Goal: Use online tool/utility: Utilize a website feature to perform a specific function

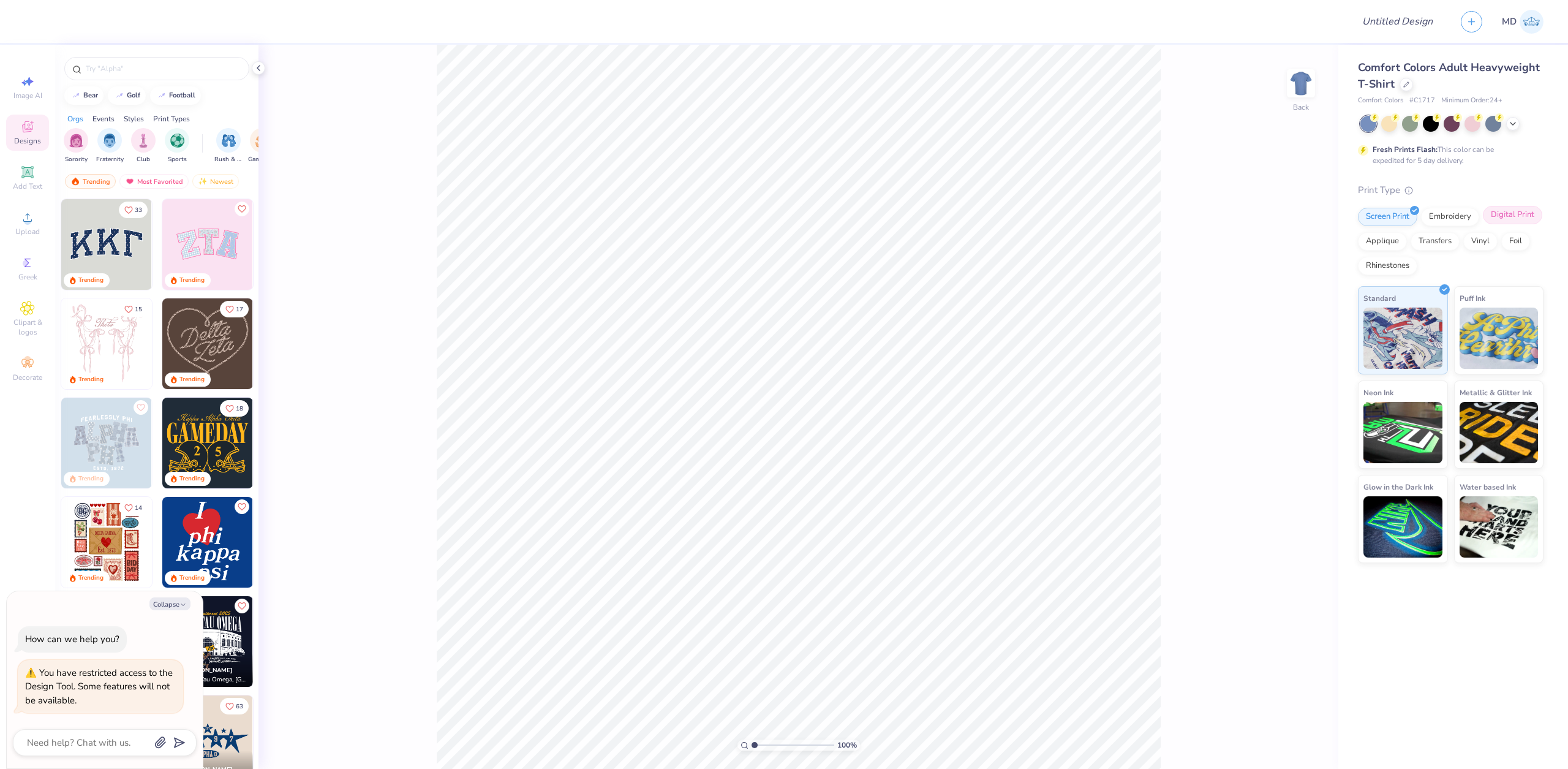
click at [1517, 218] on div "Digital Print" at bounding box center [1512, 215] width 59 height 18
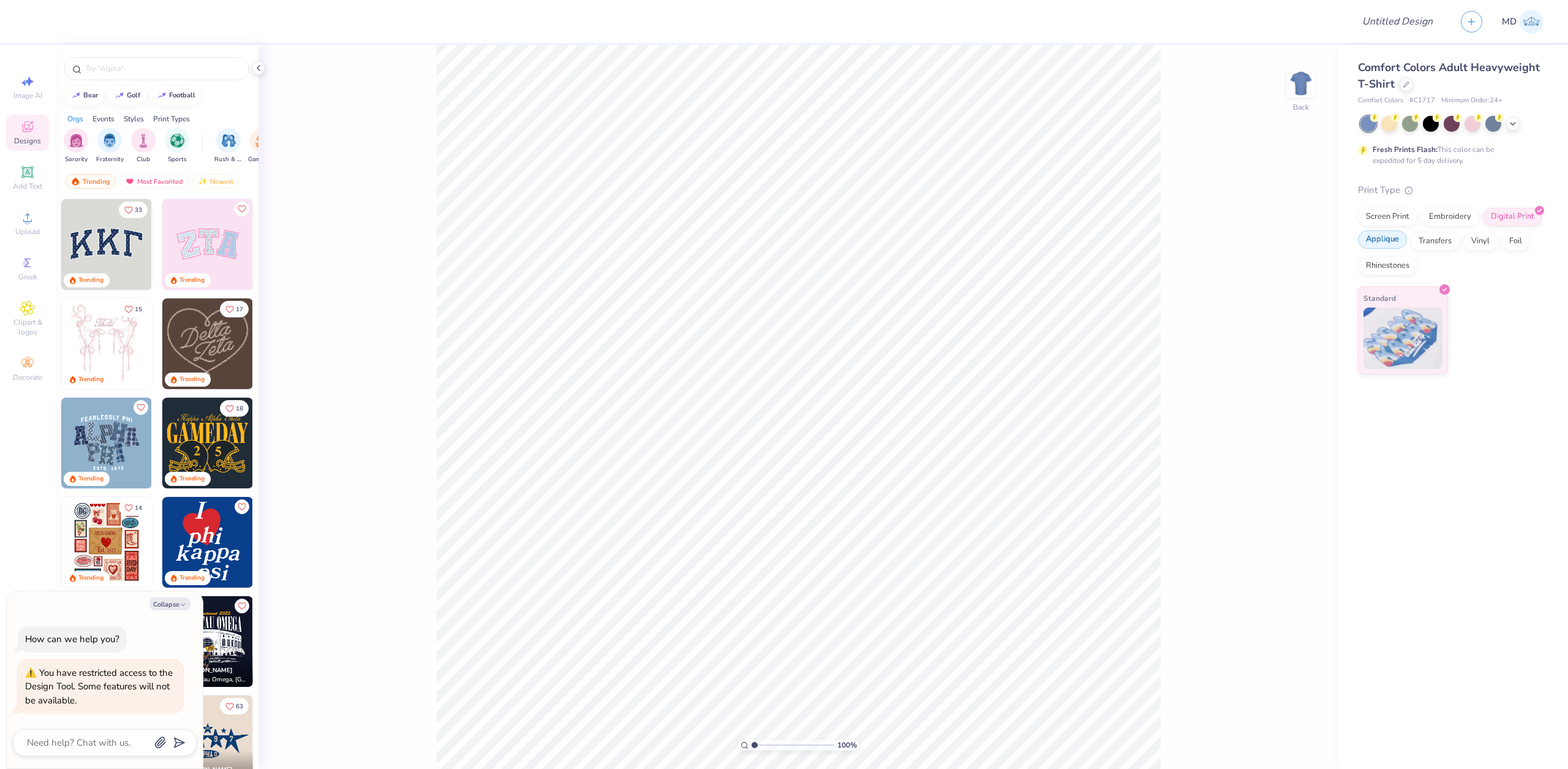
click at [1394, 245] on div "Applique" at bounding box center [1383, 239] width 49 height 18
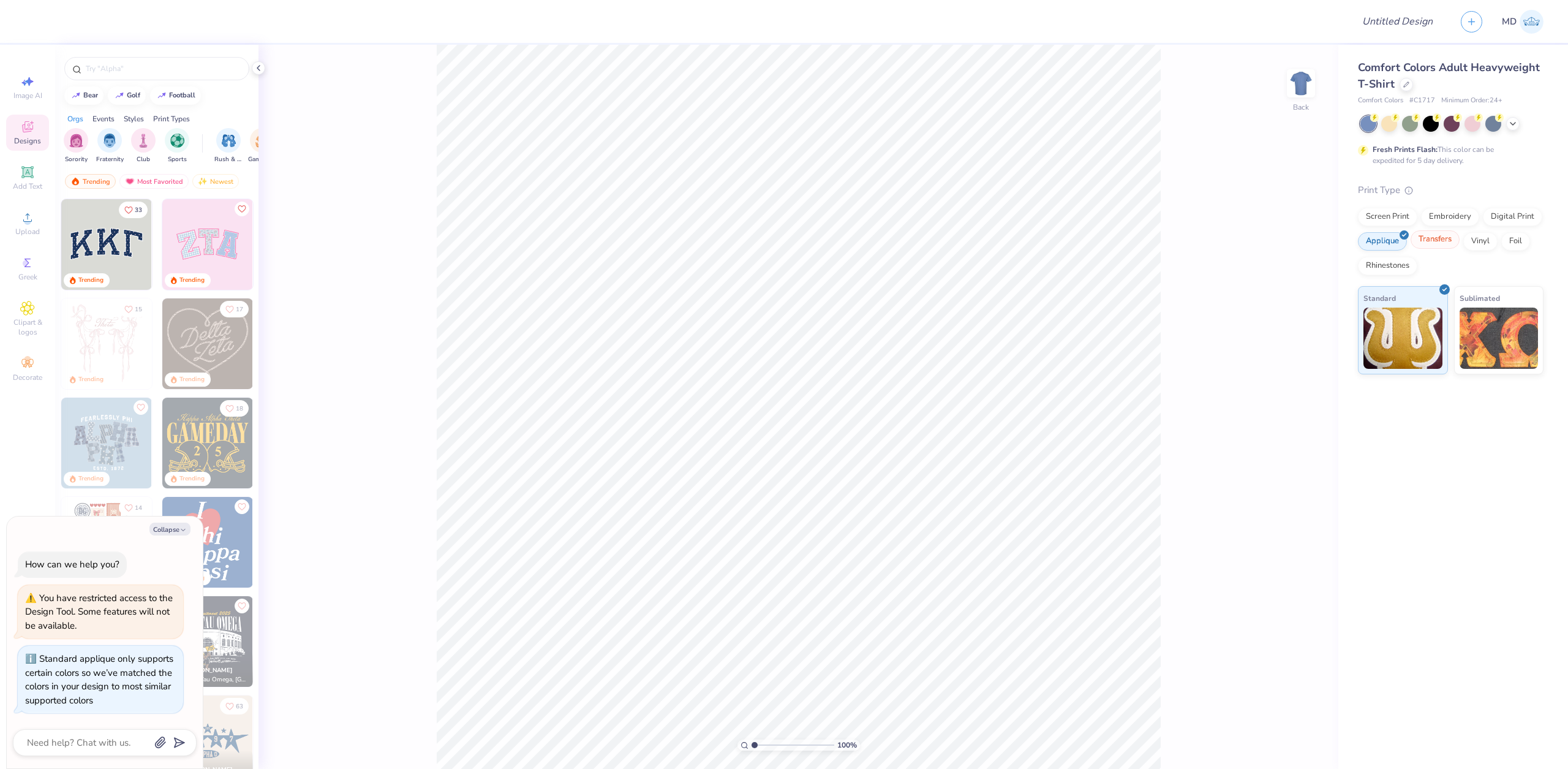
click at [1433, 242] on div "Transfers" at bounding box center [1435, 239] width 49 height 18
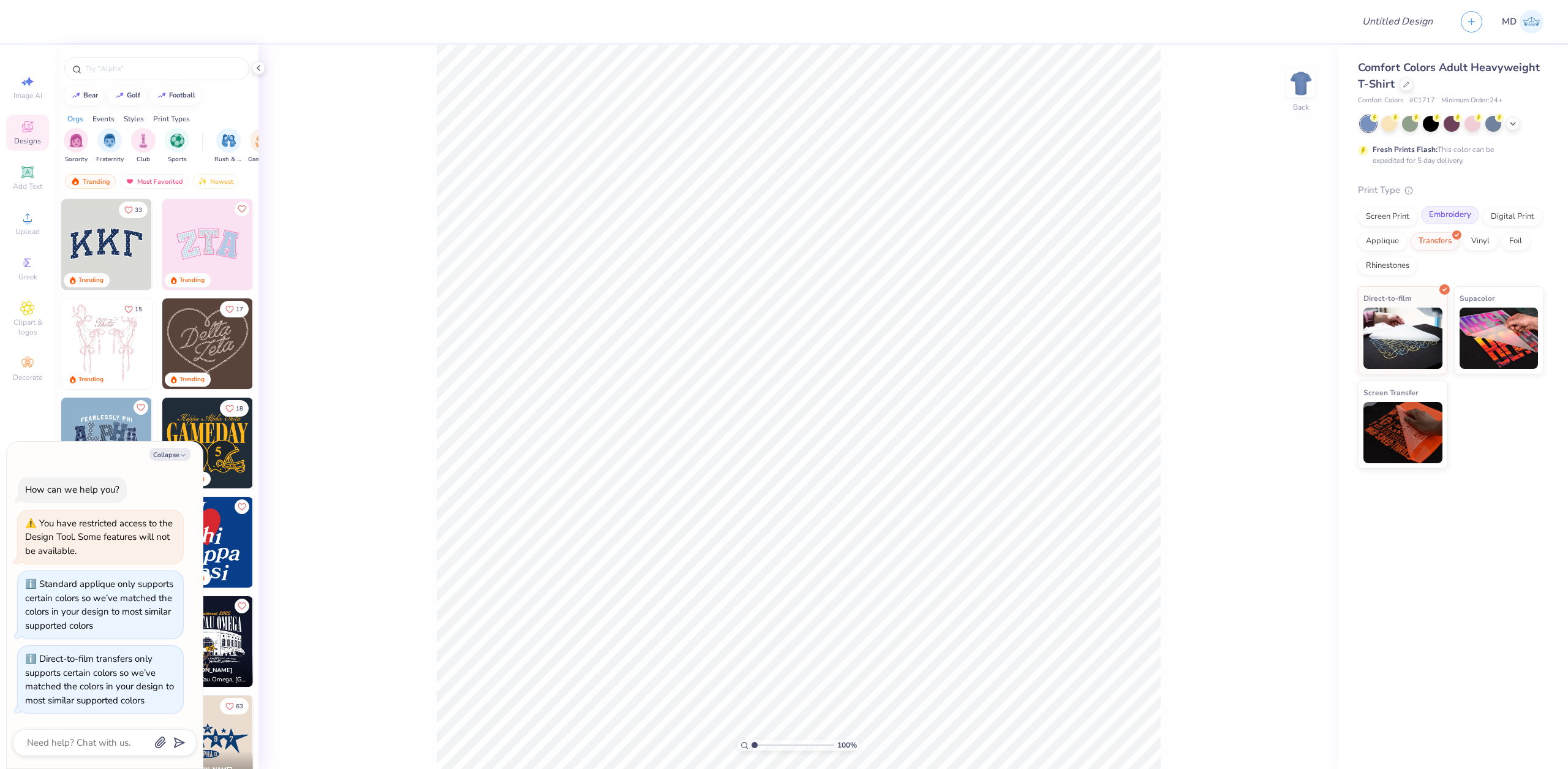
click at [1451, 217] on div "Embroidery" at bounding box center [1450, 215] width 58 height 18
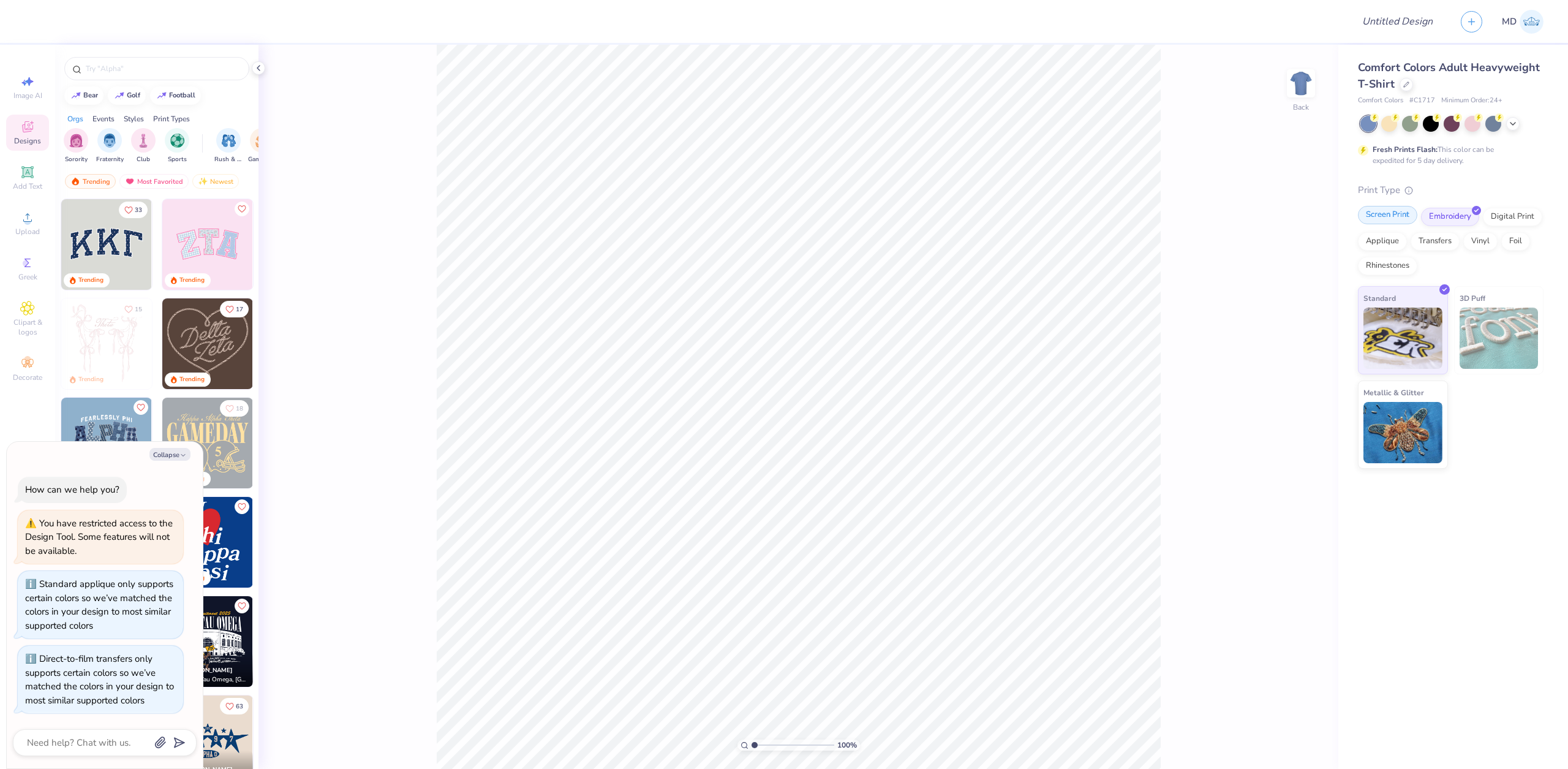
click at [1389, 217] on div "Screen Print" at bounding box center [1388, 215] width 59 height 18
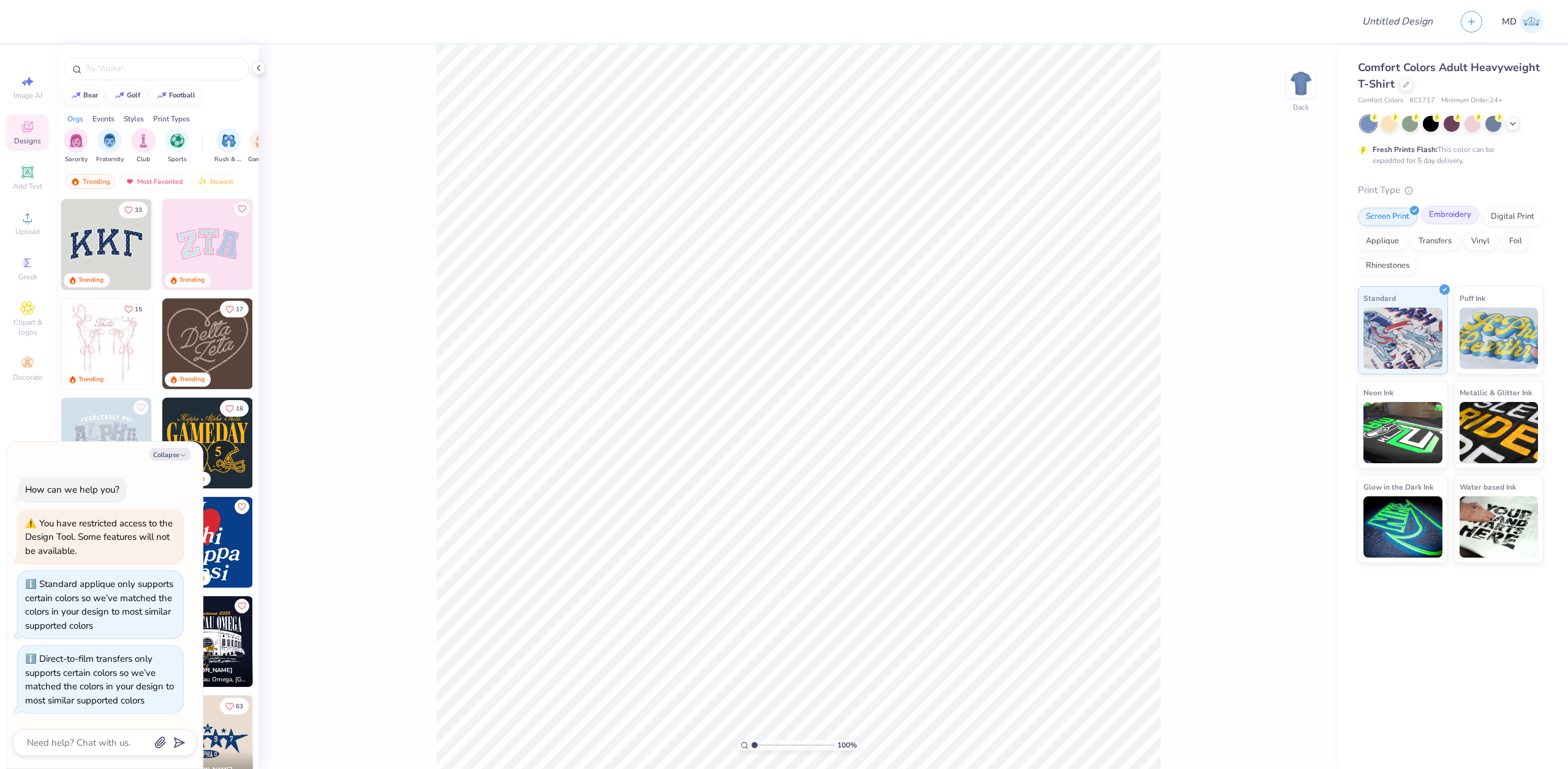
click at [1438, 212] on div "Embroidery" at bounding box center [1450, 215] width 58 height 18
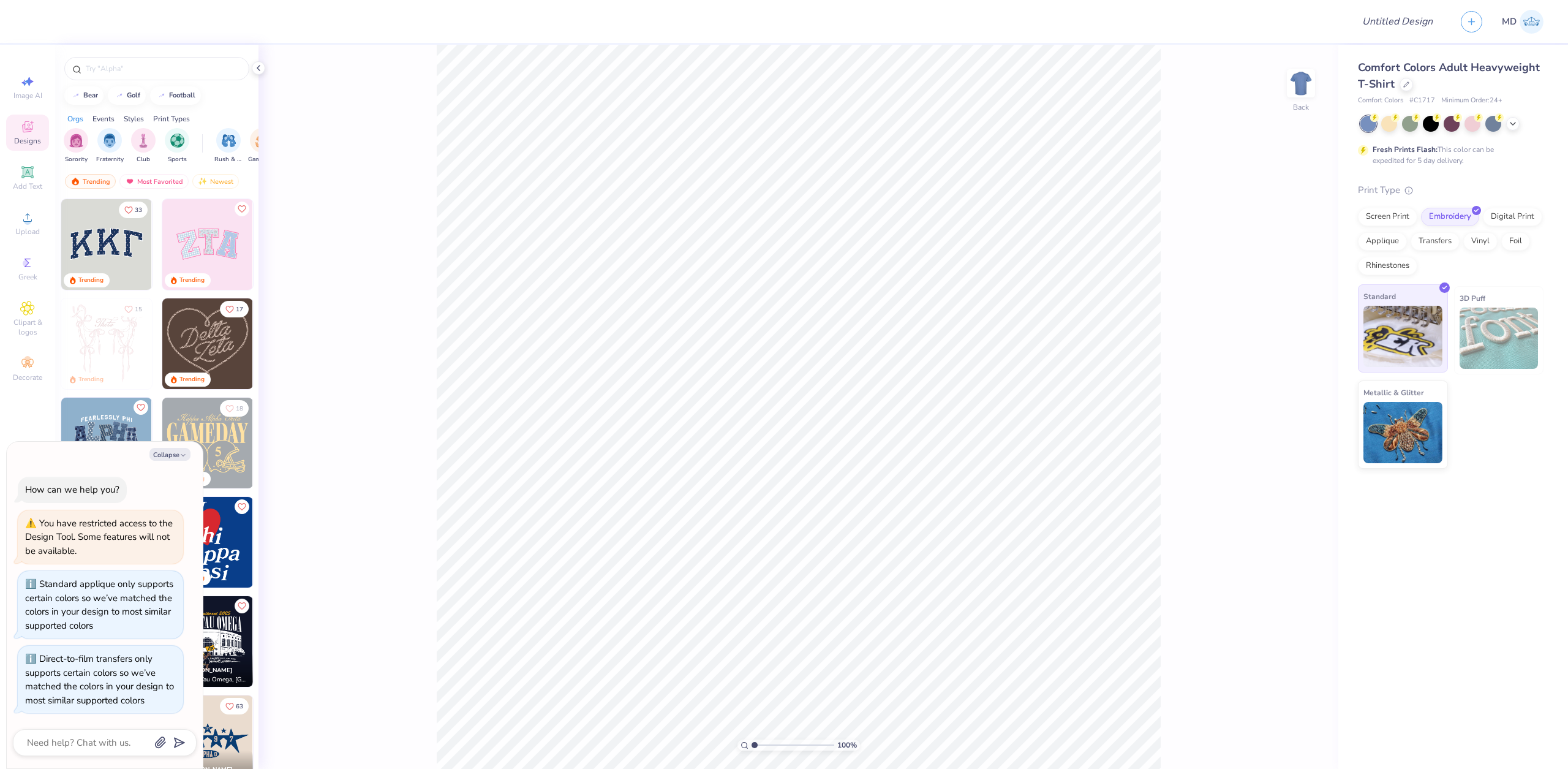
click at [1413, 341] on img at bounding box center [1403, 336] width 79 height 61
click at [178, 460] on button "Collapse" at bounding box center [170, 454] width 41 height 13
type textarea "x"
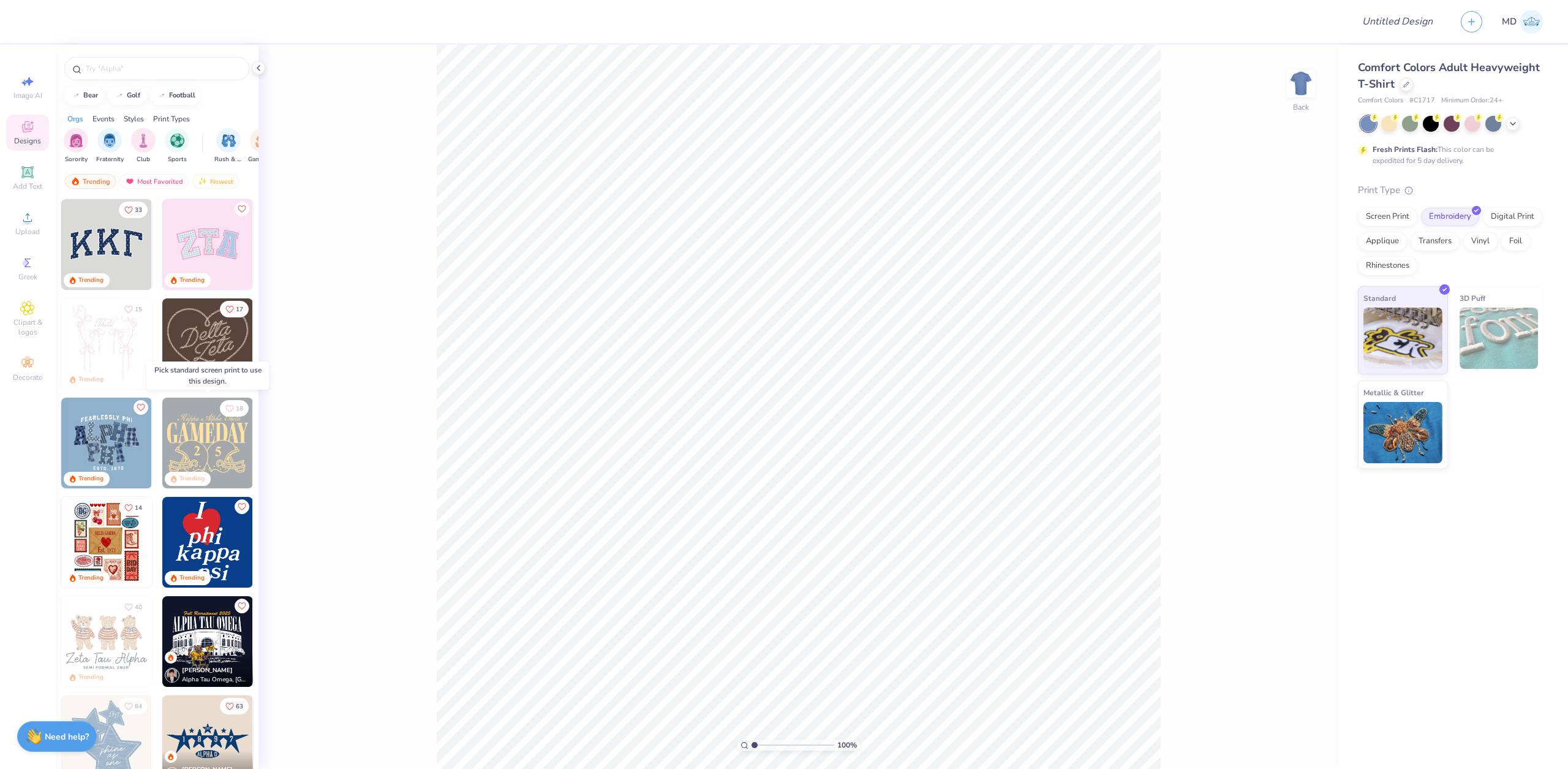
click at [215, 426] on img at bounding box center [207, 443] width 91 height 91
click at [28, 359] on circle at bounding box center [27, 359] width 7 height 7
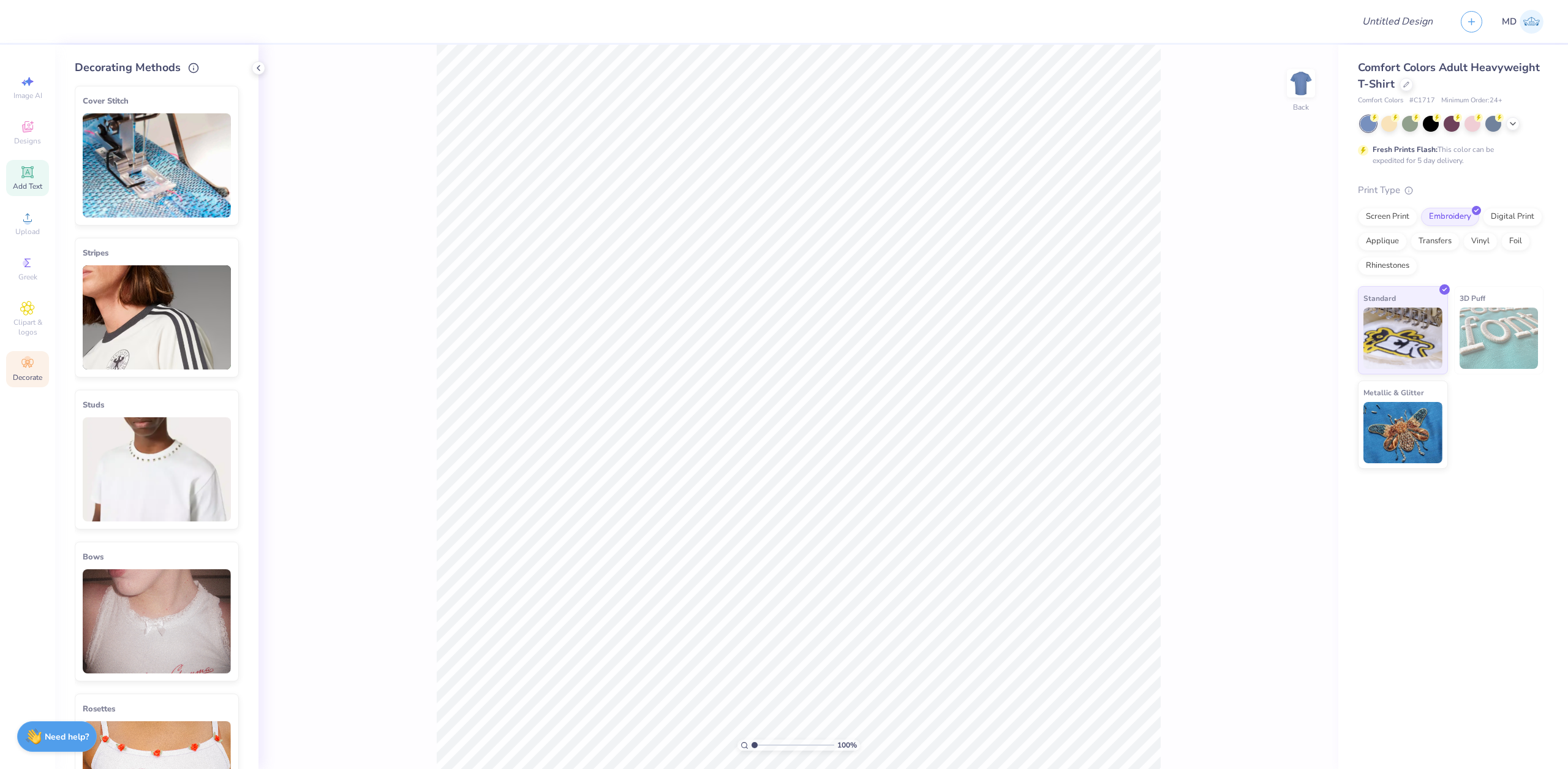
click at [29, 167] on icon at bounding box center [27, 172] width 14 height 14
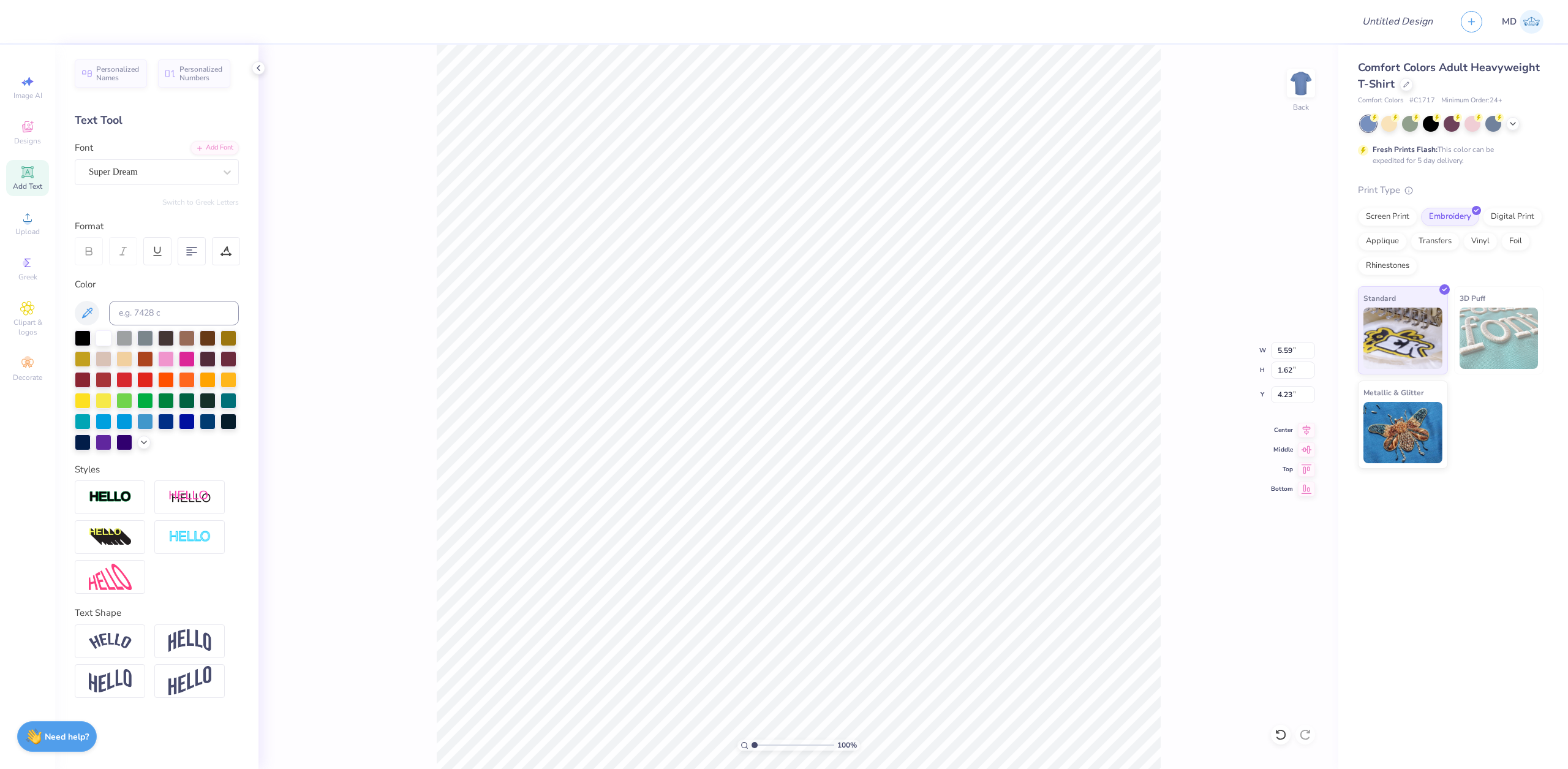
type input "4.23"
click at [39, 90] on div "Image AI" at bounding box center [28, 88] width 43 height 36
select select "4"
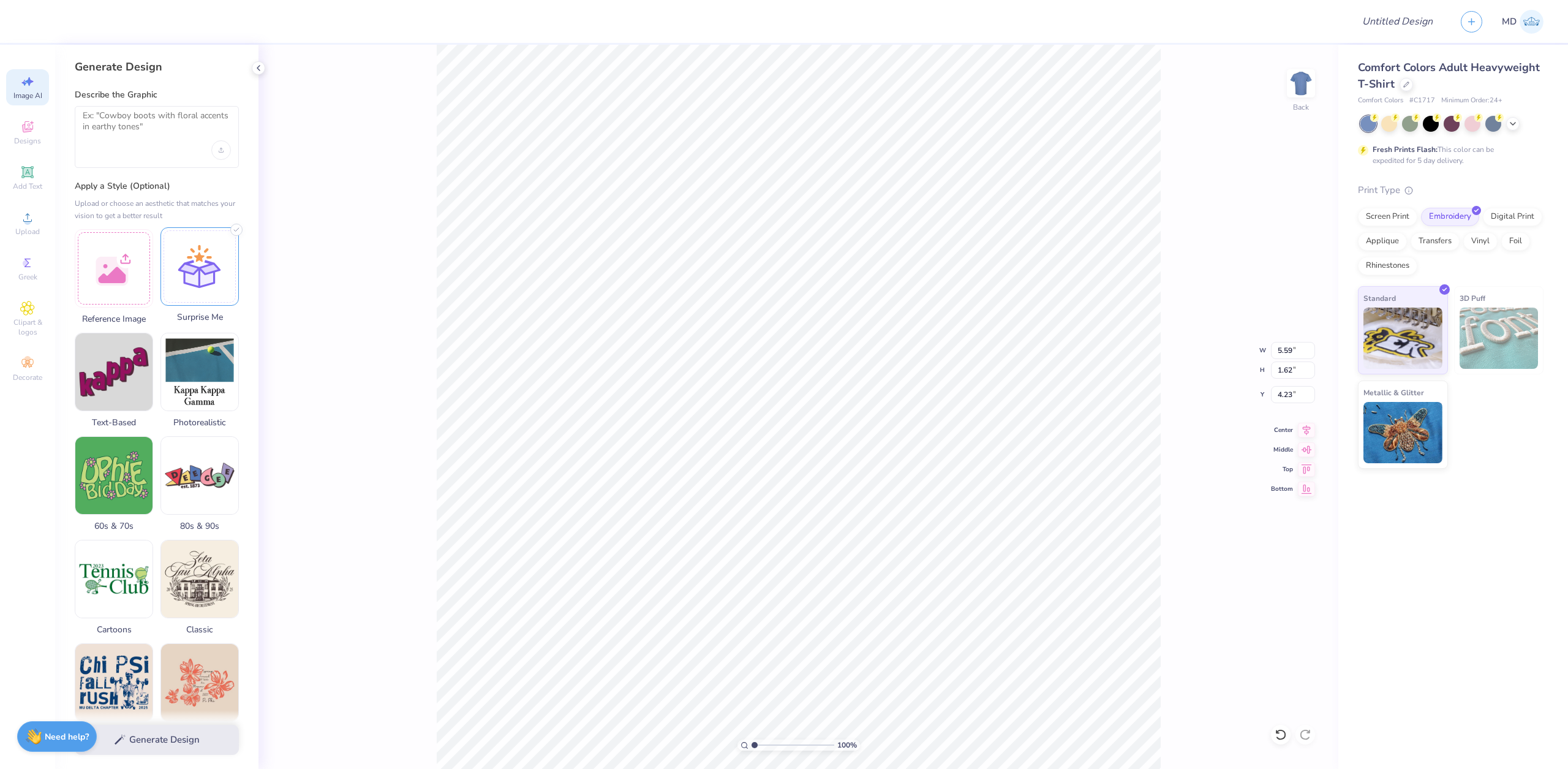
click at [210, 277] on div at bounding box center [199, 266] width 78 height 78
click at [1417, 351] on img at bounding box center [1403, 336] width 79 height 61
